Goal: Task Accomplishment & Management: Use online tool/utility

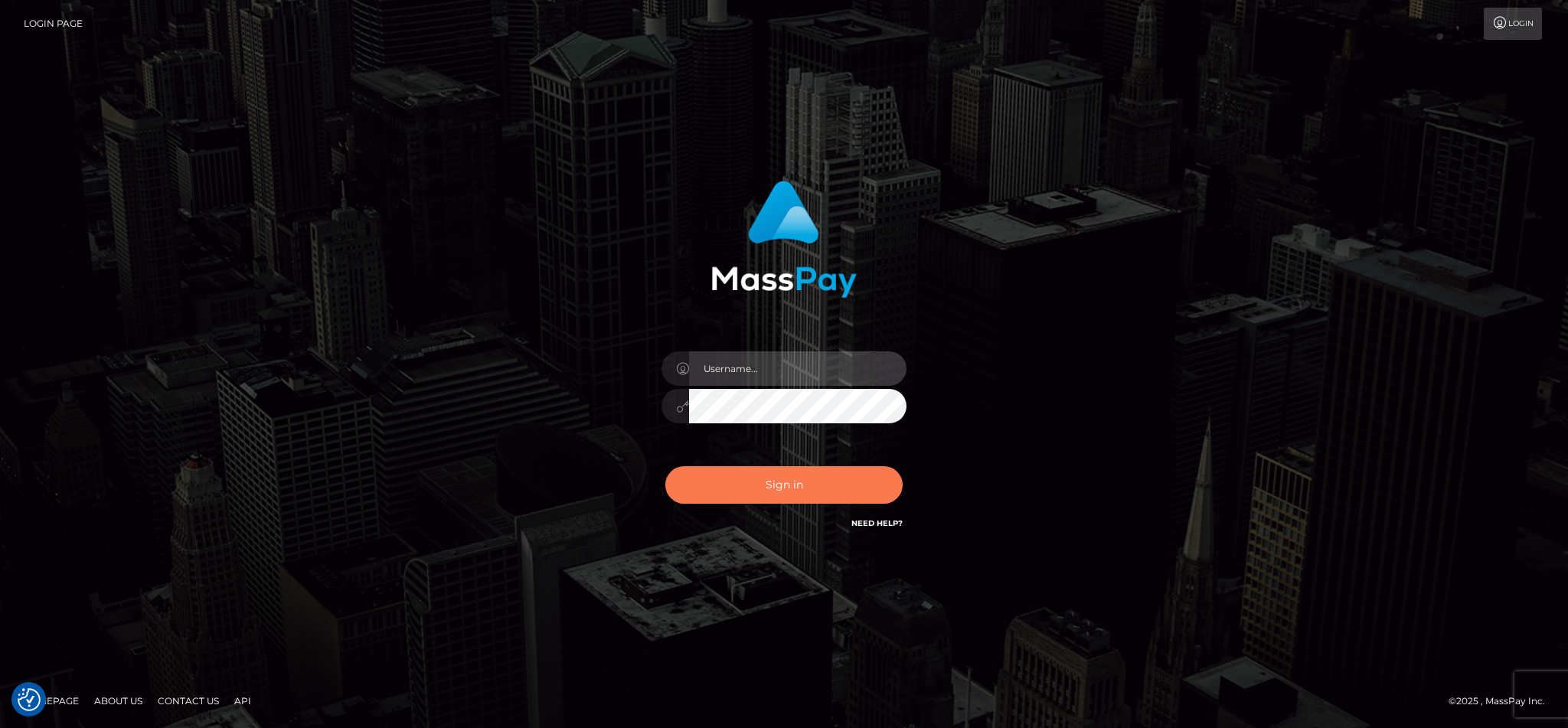
type input "cgomez.nvision"
click at [779, 490] on button "Sign in" at bounding box center [783, 485] width 237 height 37
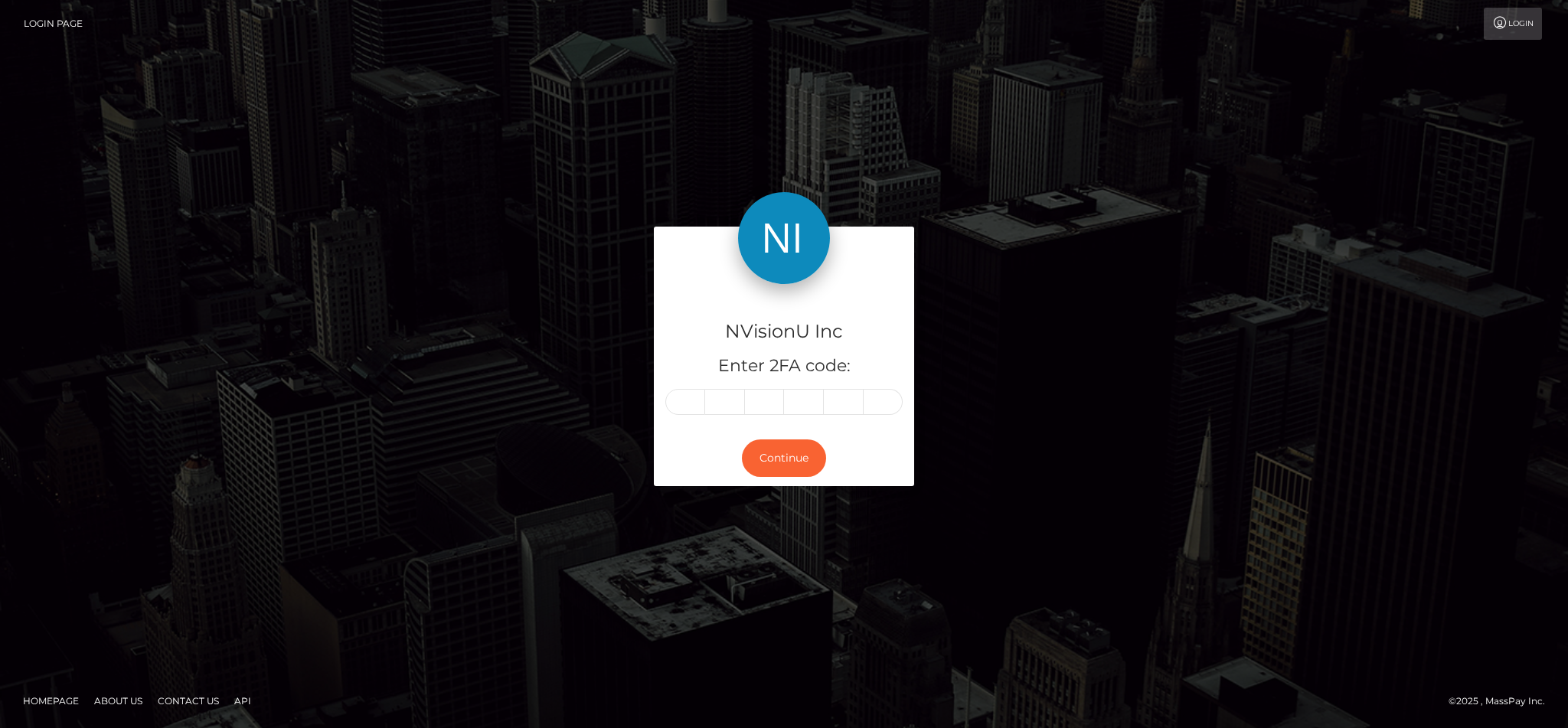
type input "8"
type input "4"
type input "0"
type input "3"
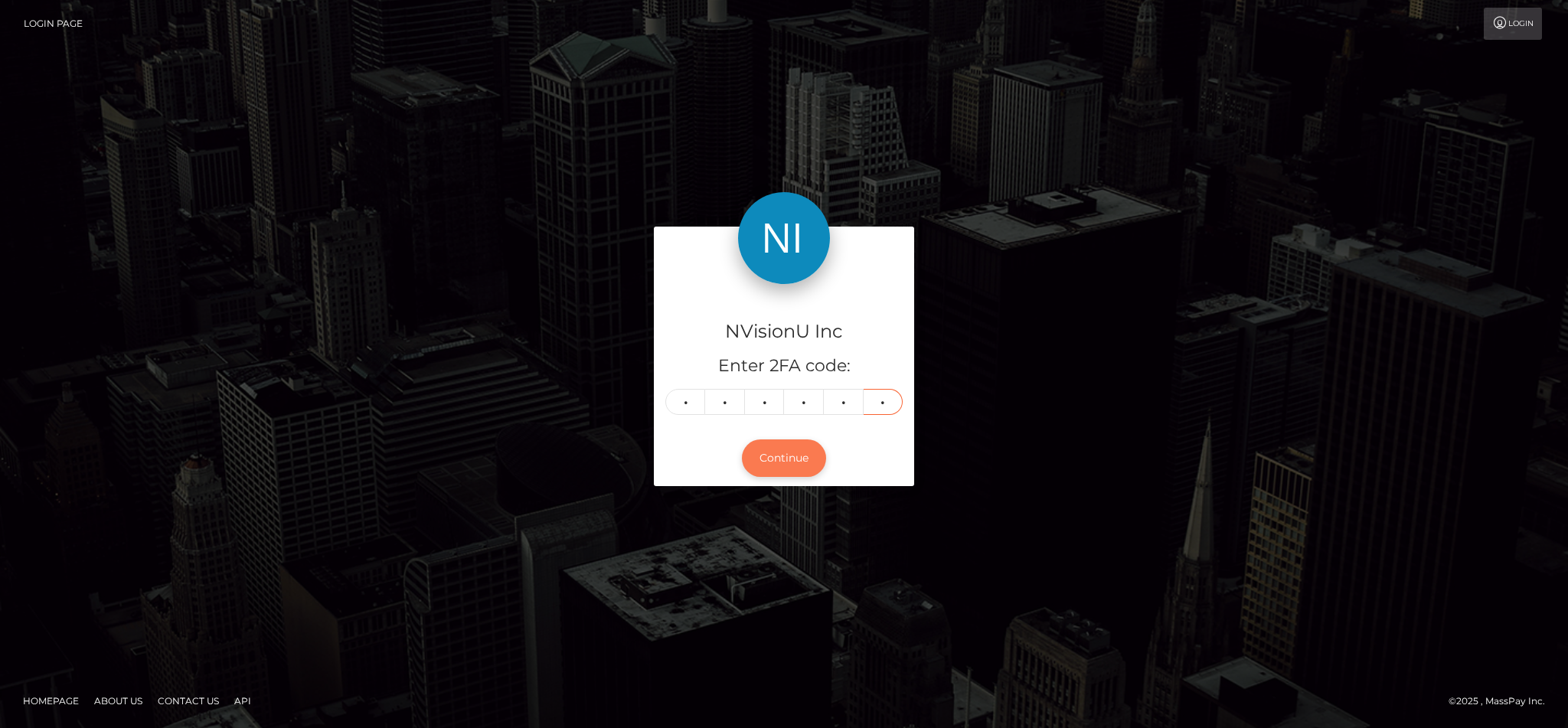
type input "3"
click at [810, 468] on button "Continue" at bounding box center [784, 458] width 84 height 37
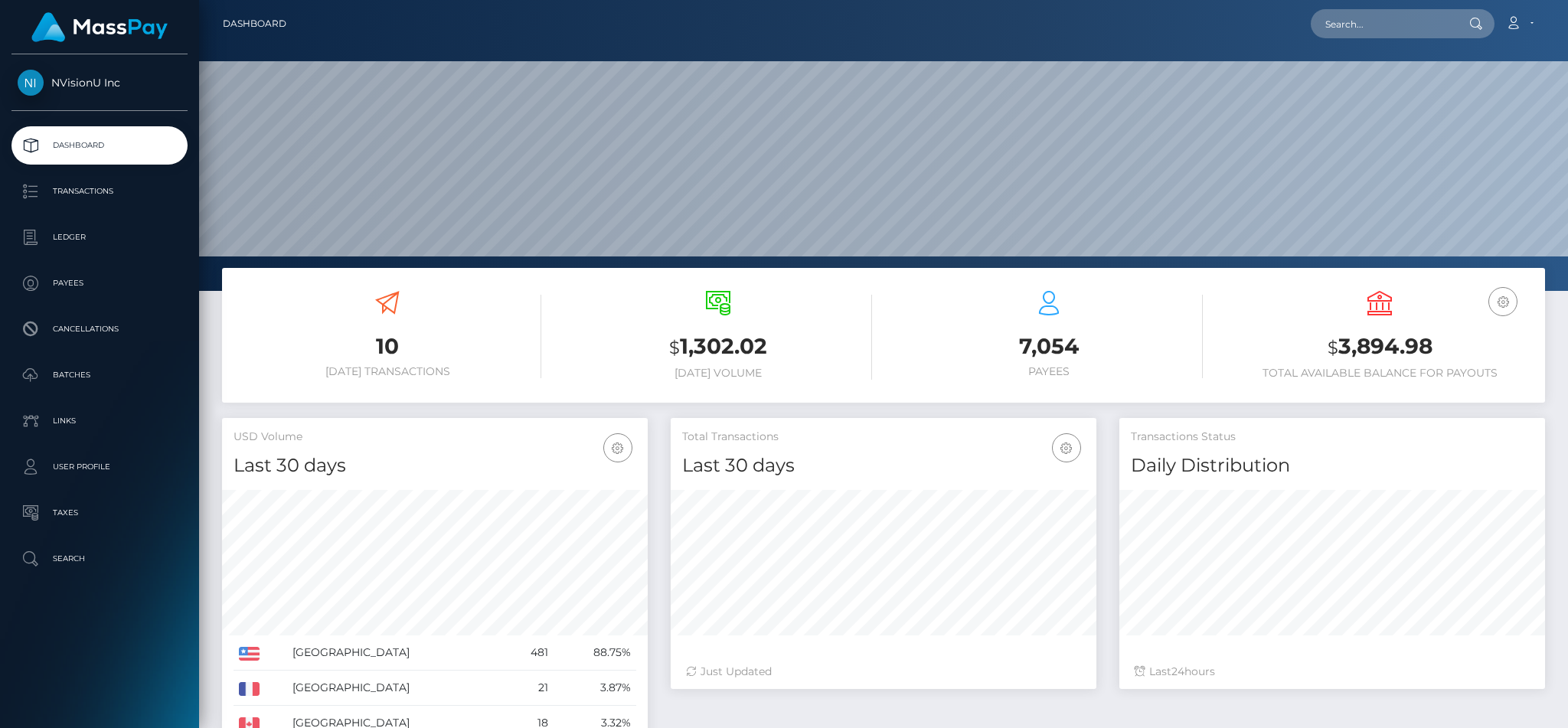
scroll to position [272, 425]
click at [1385, 26] on input "text" at bounding box center [1383, 23] width 144 height 29
paste input "1090517"
click at [1320, 676] on div "Last 24 hours" at bounding box center [1333, 672] width 395 height 16
click at [1409, 22] on input "1090517" at bounding box center [1383, 23] width 144 height 29
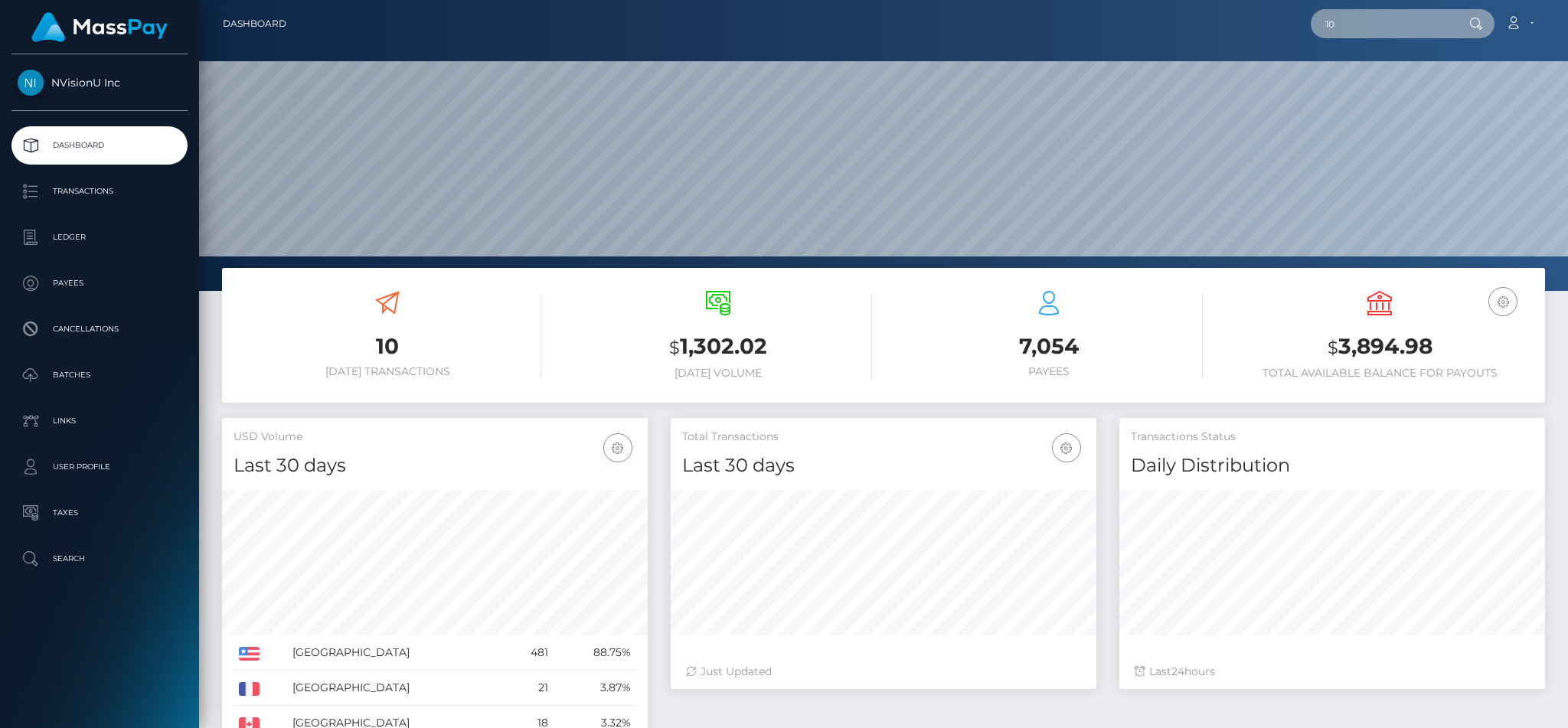
type input "1"
type input "CGOMEZ"
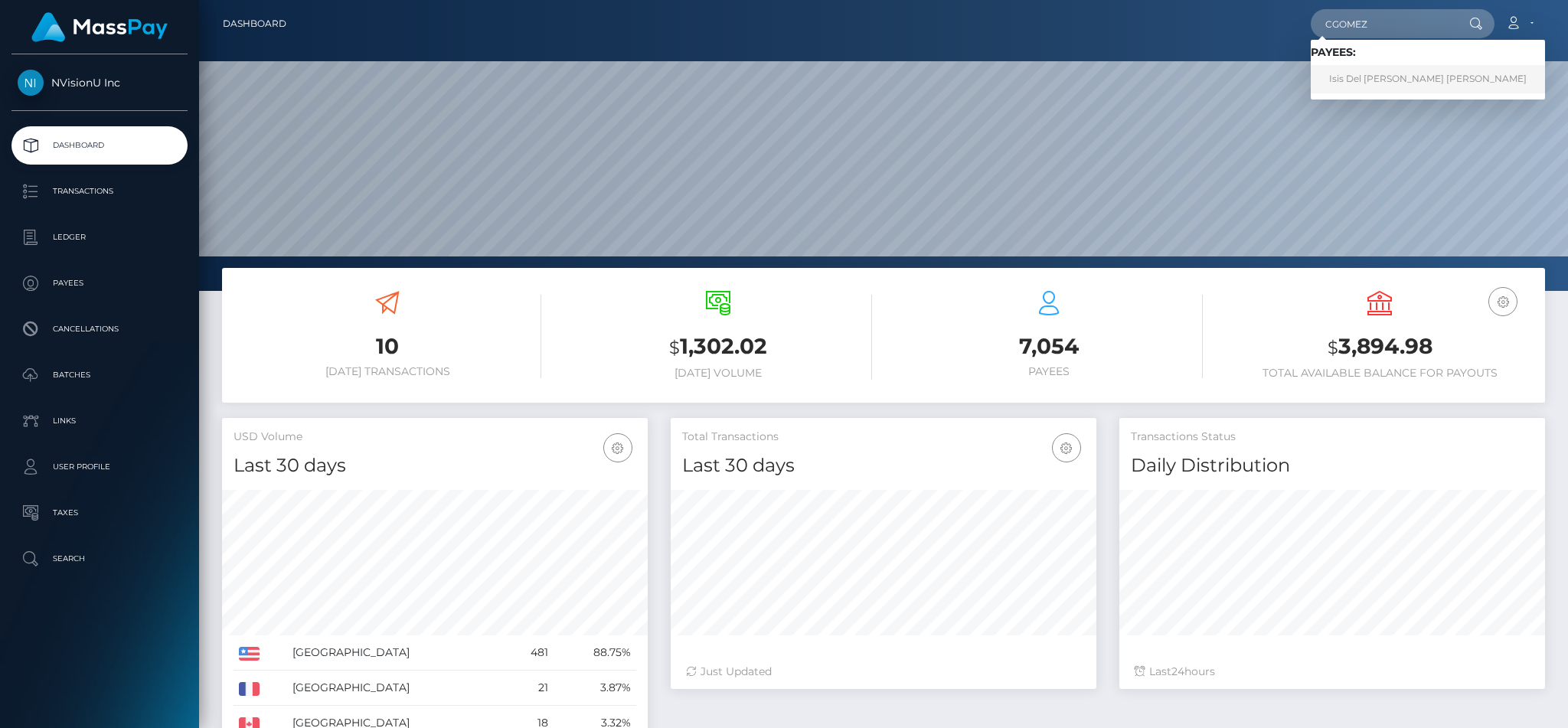
click at [1419, 81] on link "Isis Del Carmen Gomez Merino" at bounding box center [1428, 79] width 234 height 28
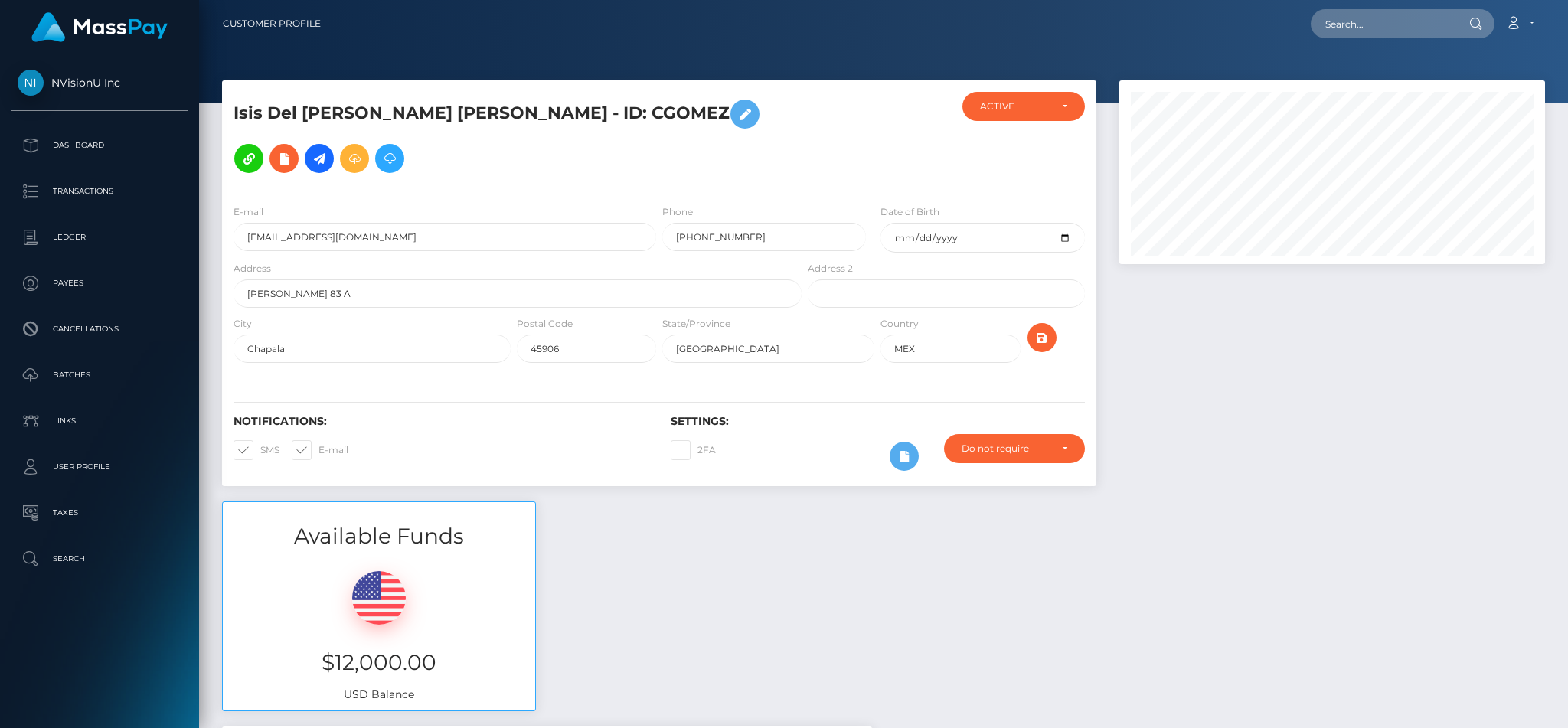
scroll to position [184, 425]
click at [346, 160] on icon at bounding box center [355, 158] width 19 height 19
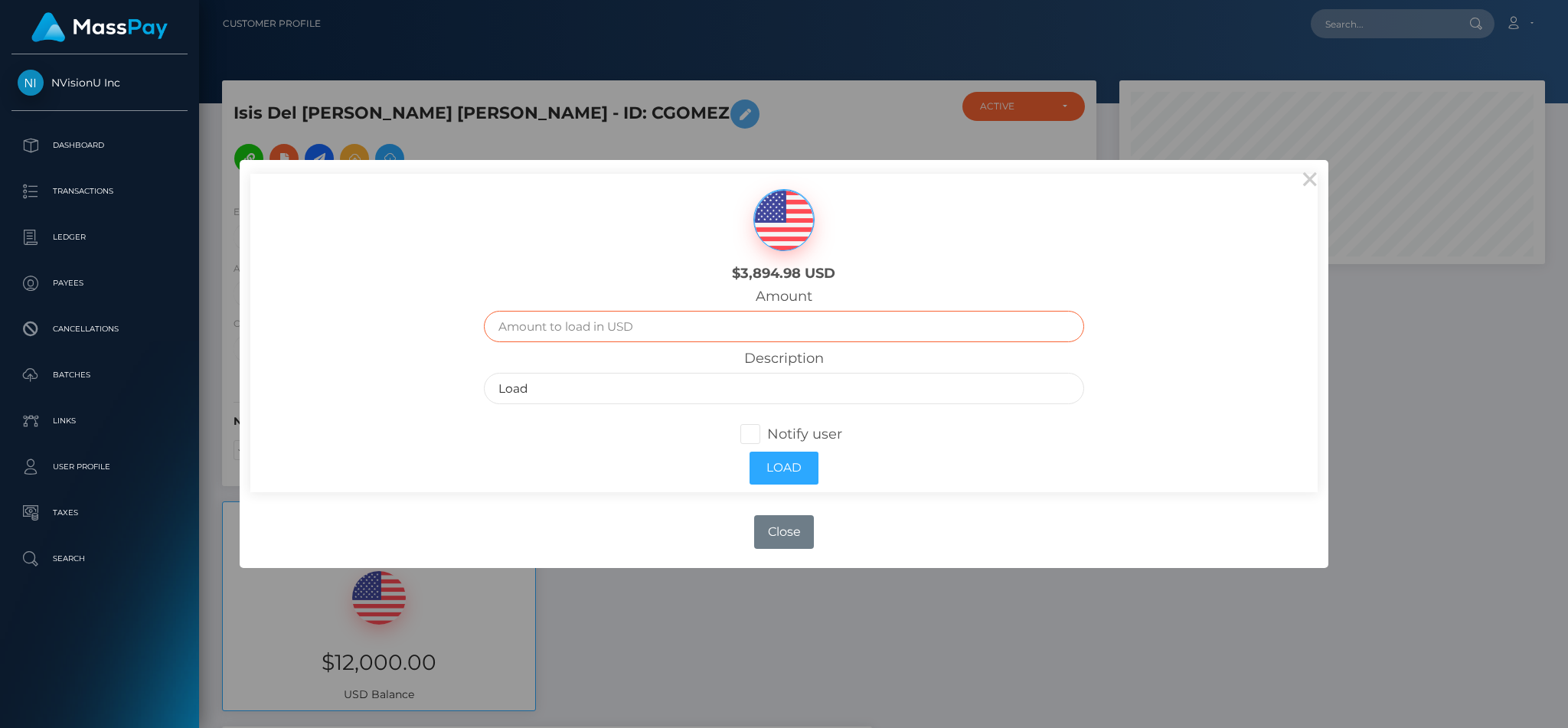
click at [664, 320] on input "text" at bounding box center [784, 327] width 599 height 32
type input "3500"
click at [622, 399] on input "Load" at bounding box center [784, 389] width 599 height 32
type input "L"
type input "Saved as per Melissa's request"
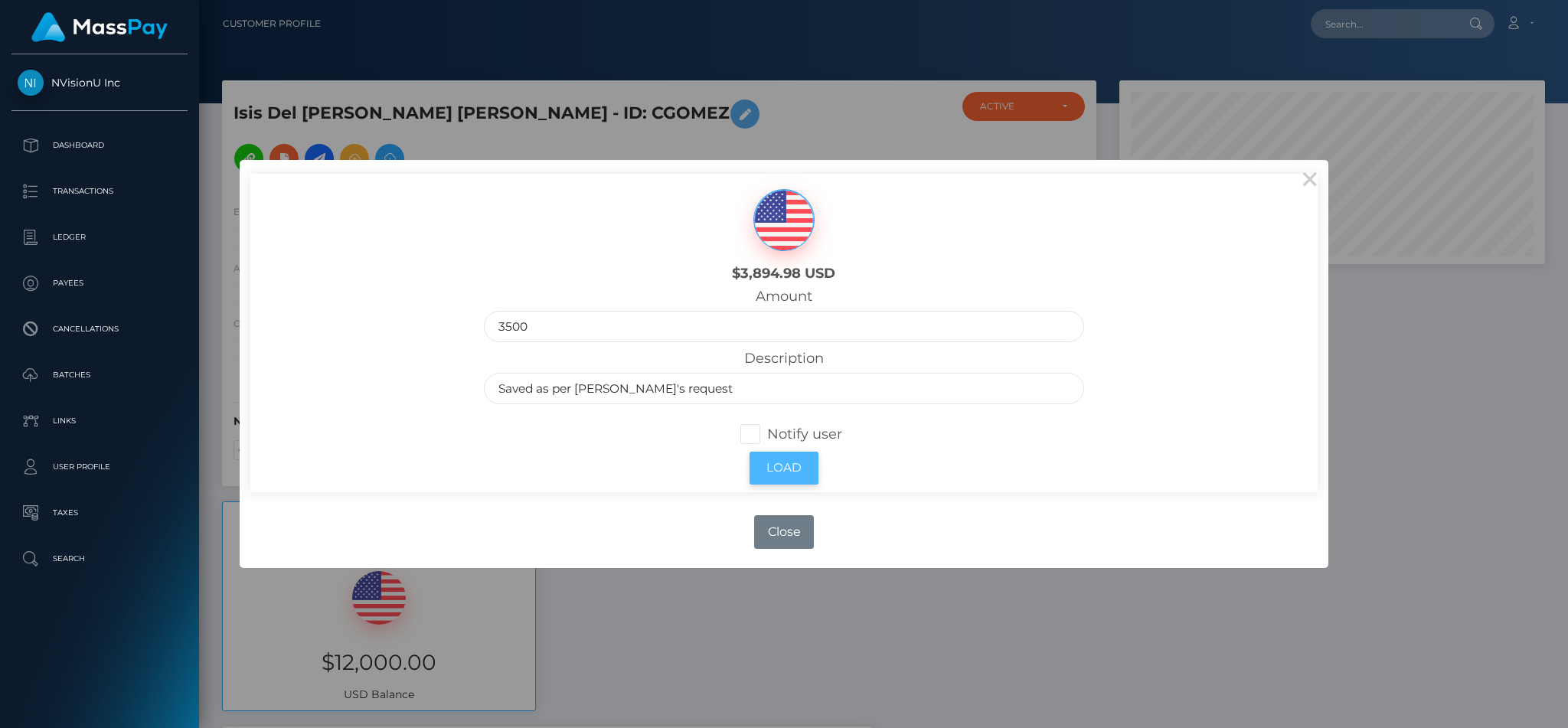
click at [784, 461] on button "Load" at bounding box center [784, 468] width 69 height 33
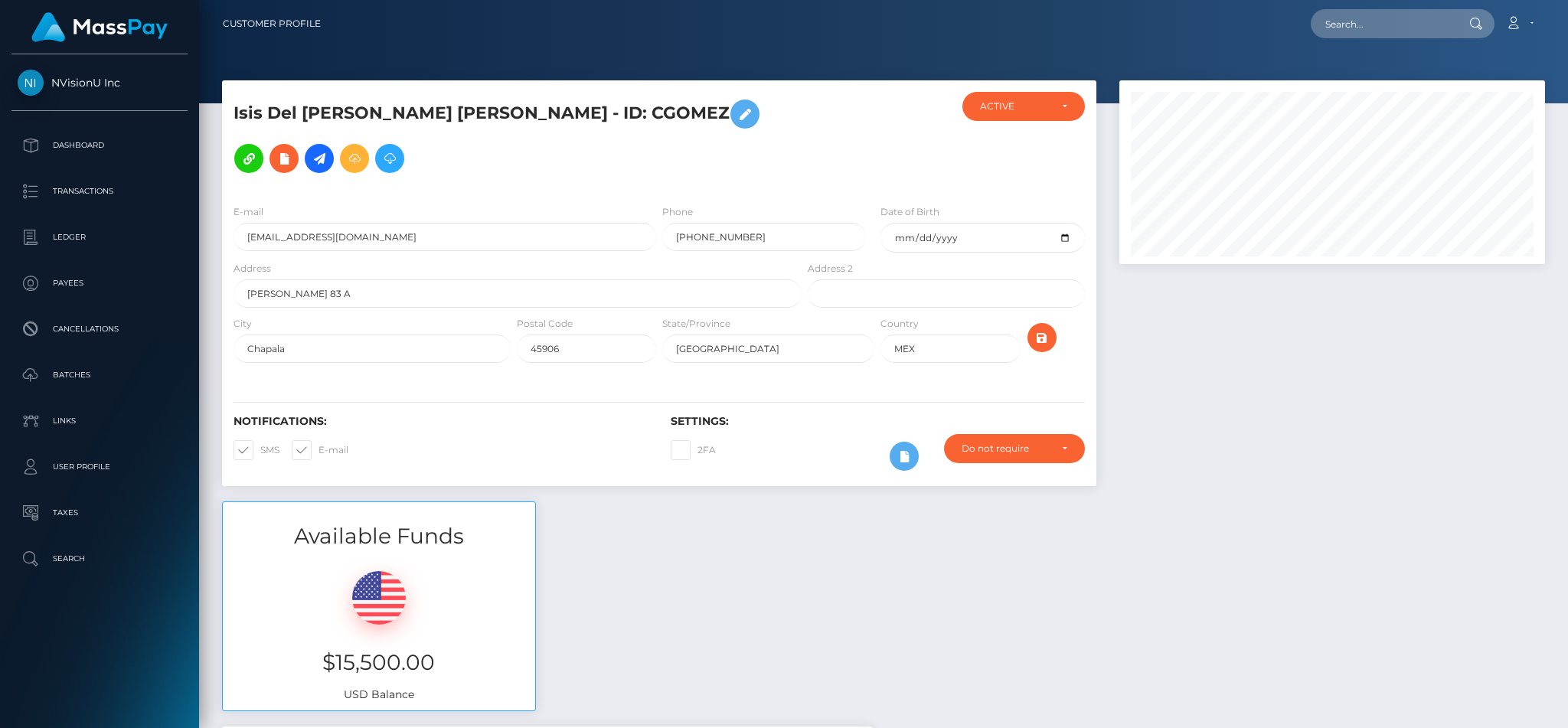
scroll to position [184, 425]
click at [81, 138] on p "Dashboard" at bounding box center [99, 145] width 164 height 23
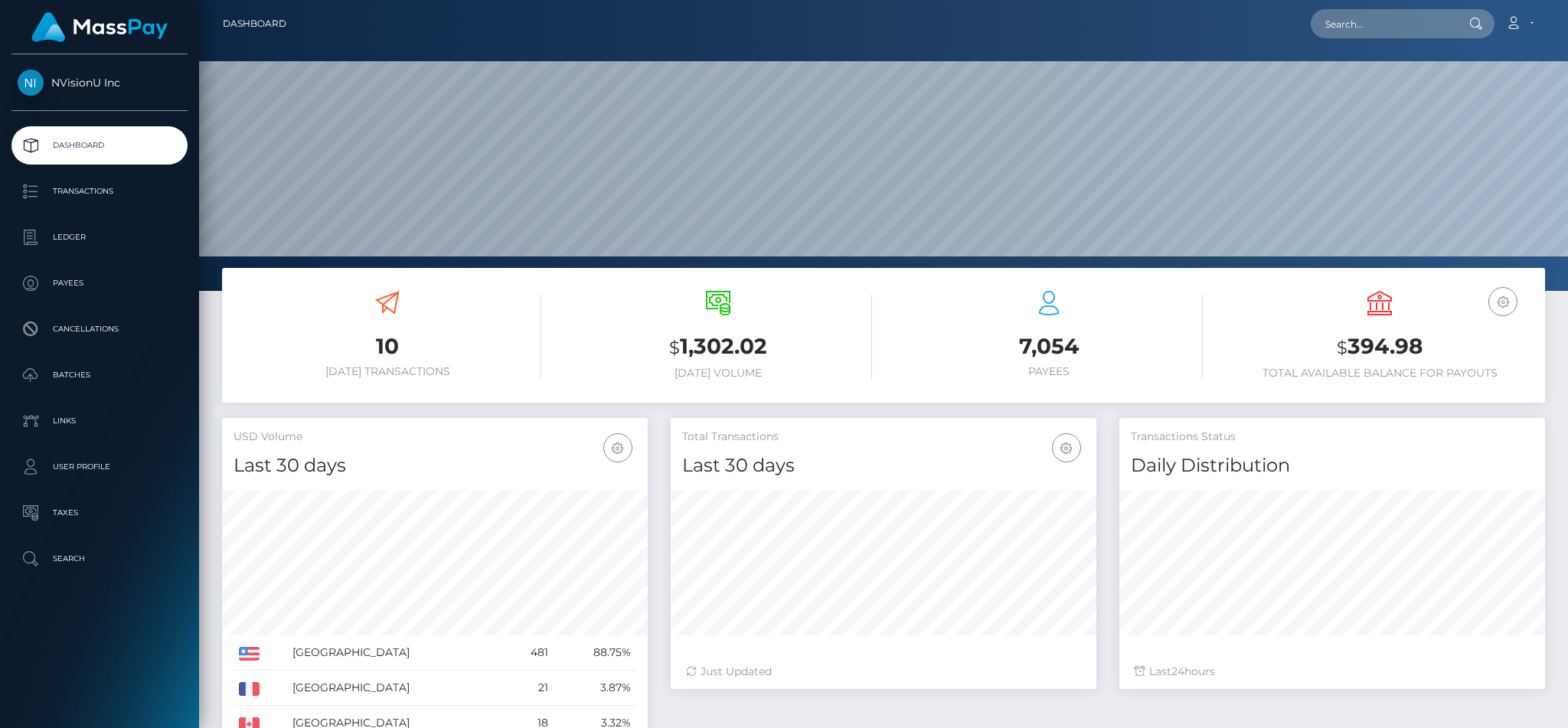
scroll to position [272, 425]
